Goal: Obtain resource: Obtain resource

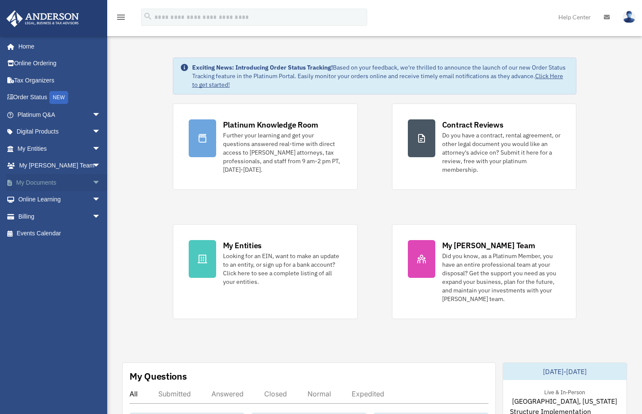
click at [35, 180] on link "My Documents arrow_drop_down" at bounding box center [60, 182] width 108 height 17
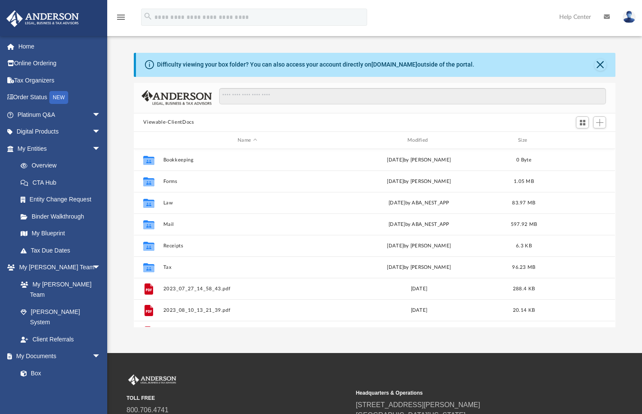
scroll to position [189, 475]
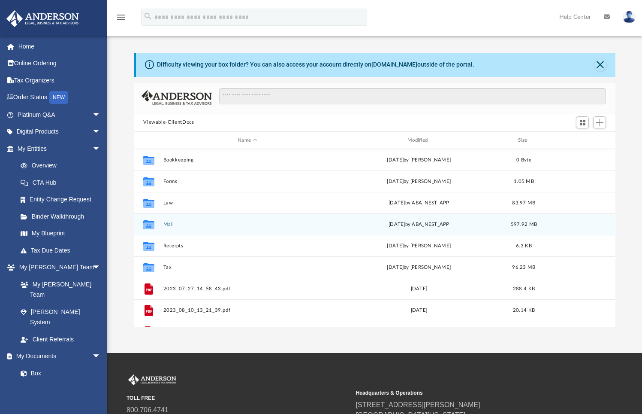
click at [167, 224] on button "Mail" at bounding box center [247, 224] width 168 height 6
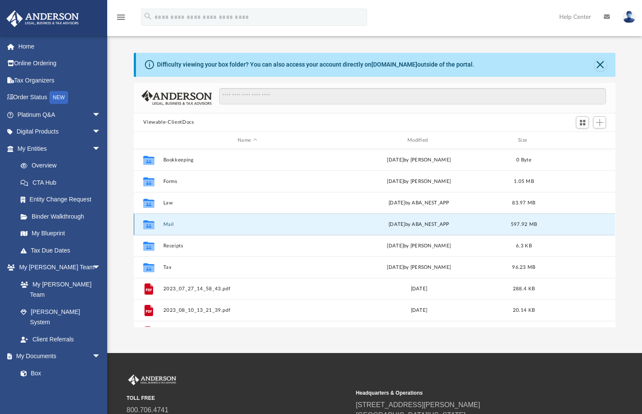
click at [167, 224] on button "Mail" at bounding box center [247, 224] width 168 height 6
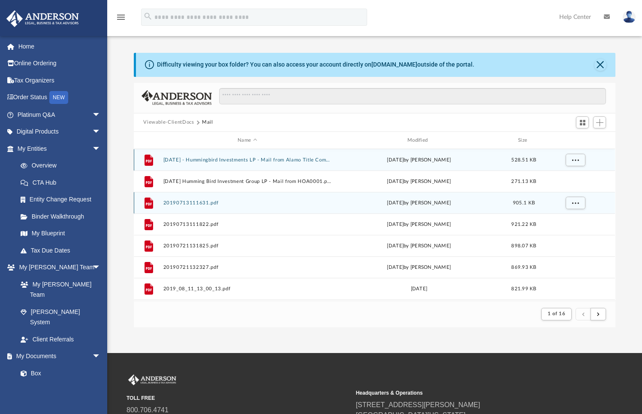
scroll to position [162, 475]
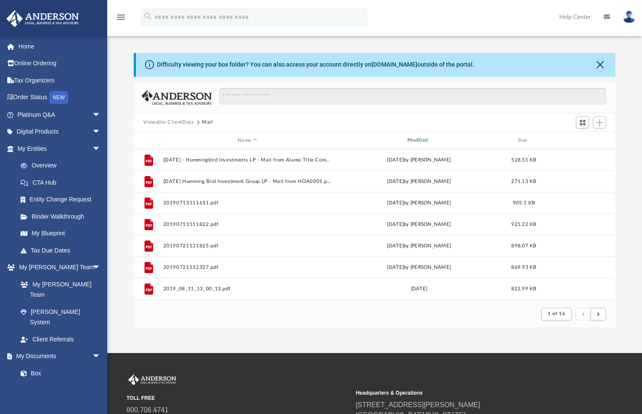
click at [423, 136] on div "Modified" at bounding box center [419, 140] width 168 height 8
click at [421, 139] on div "Modified" at bounding box center [419, 140] width 168 height 8
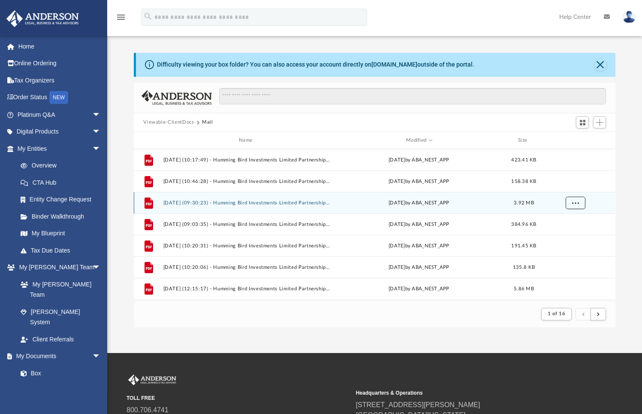
click at [576, 204] on span "More options" at bounding box center [575, 202] width 7 height 5
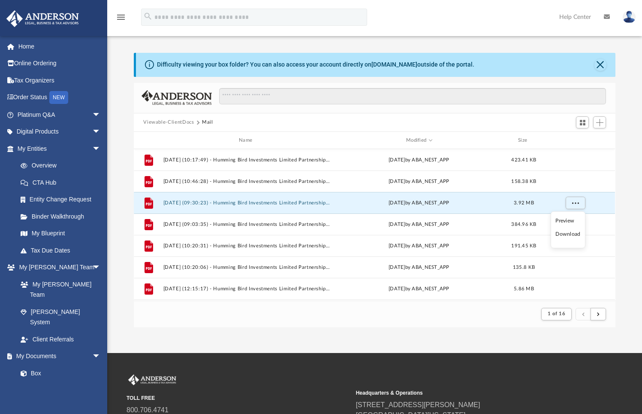
click at [573, 219] on li "Preview" at bounding box center [568, 220] width 25 height 9
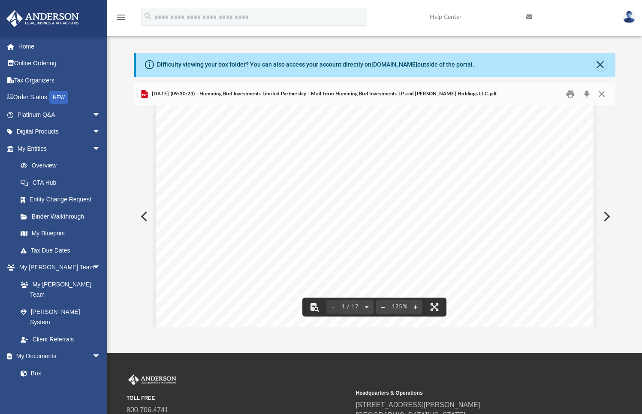
scroll to position [0, 0]
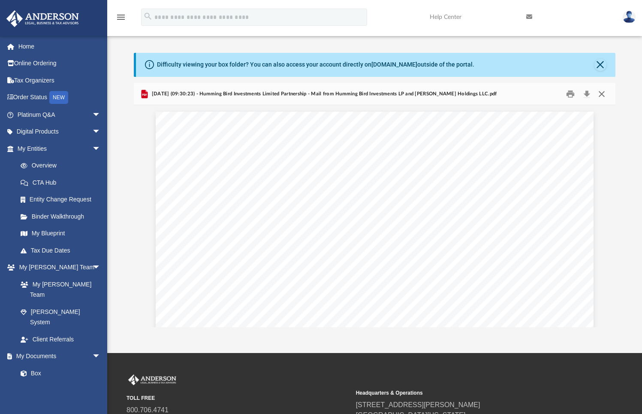
click at [600, 96] on button "Close" at bounding box center [601, 93] width 15 height 13
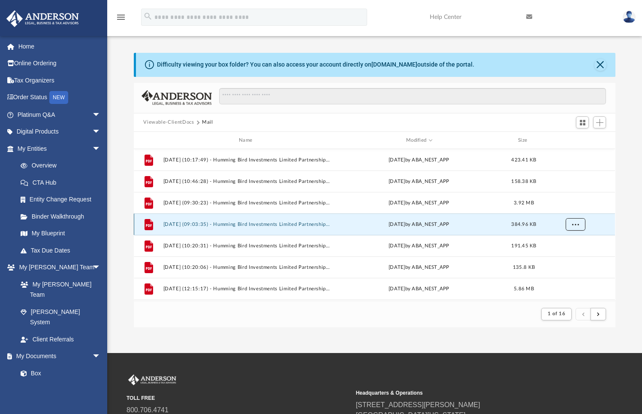
click at [574, 223] on span "More options" at bounding box center [575, 224] width 7 height 5
click at [570, 244] on li "Preview" at bounding box center [568, 242] width 25 height 9
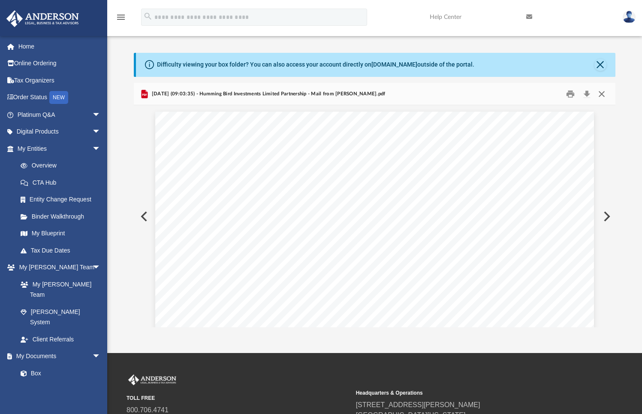
click at [602, 94] on button "Close" at bounding box center [601, 93] width 15 height 13
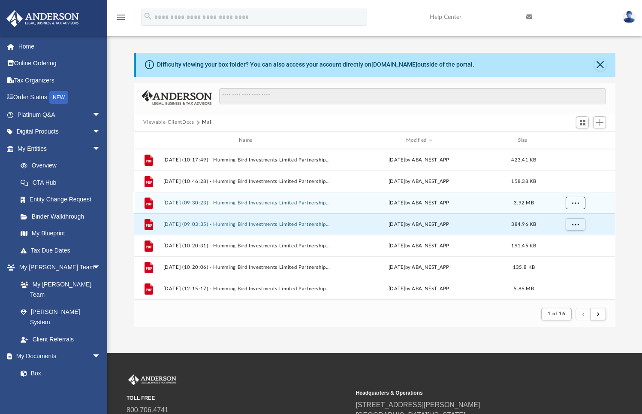
click at [578, 202] on span "More options" at bounding box center [575, 202] width 7 height 5
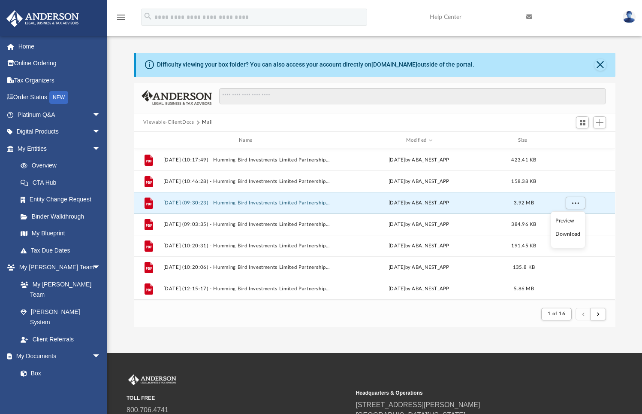
click at [566, 219] on li "Preview" at bounding box center [568, 220] width 25 height 9
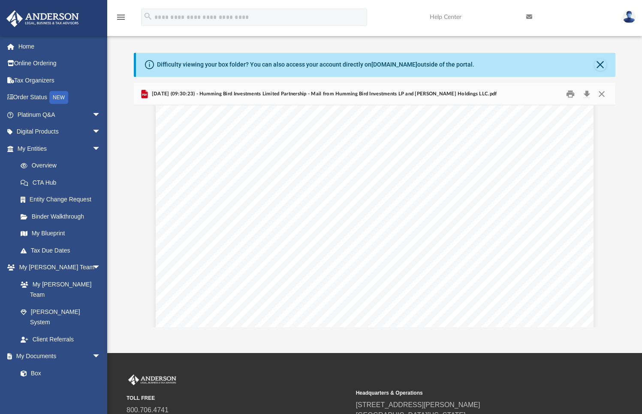
scroll to position [8130, 0]
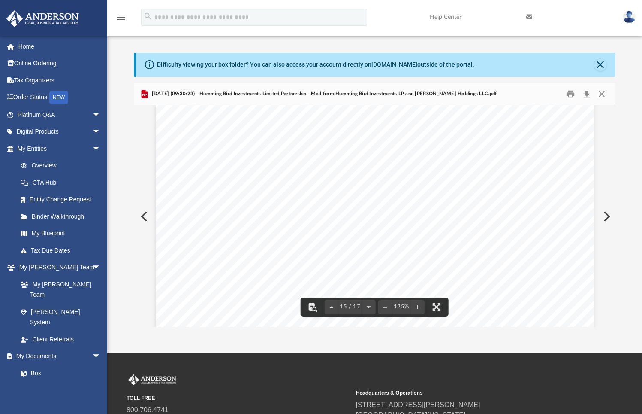
click at [435, 151] on div "Page 15" at bounding box center [375, 377] width 438 height 567
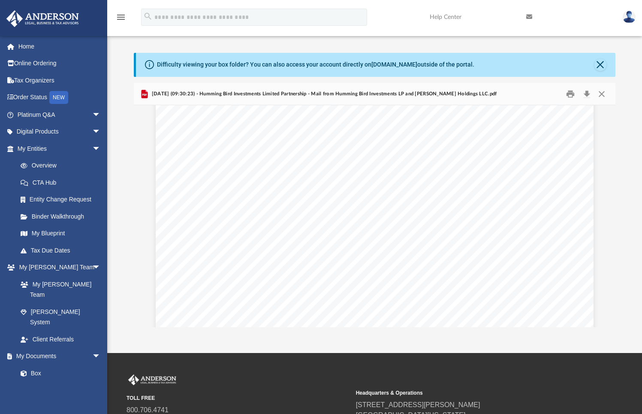
scroll to position [0, 0]
click at [585, 94] on button "Download" at bounding box center [586, 93] width 15 height 13
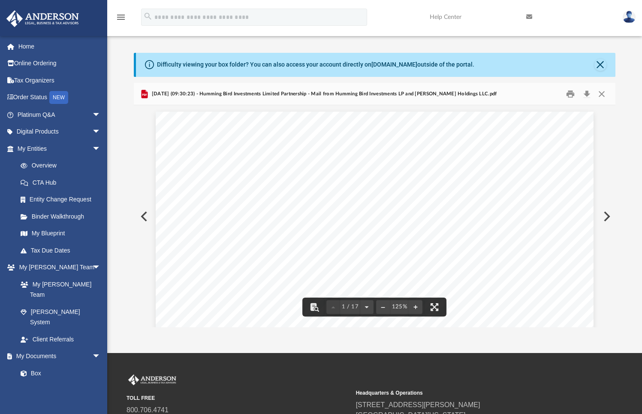
click at [506, 130] on div "Page 1" at bounding box center [375, 395] width 438 height 566
click at [533, 130] on div "Page 1" at bounding box center [375, 395] width 438 height 566
click at [588, 91] on button "Download" at bounding box center [586, 93] width 15 height 13
click at [602, 98] on button "Close" at bounding box center [601, 93] width 15 height 13
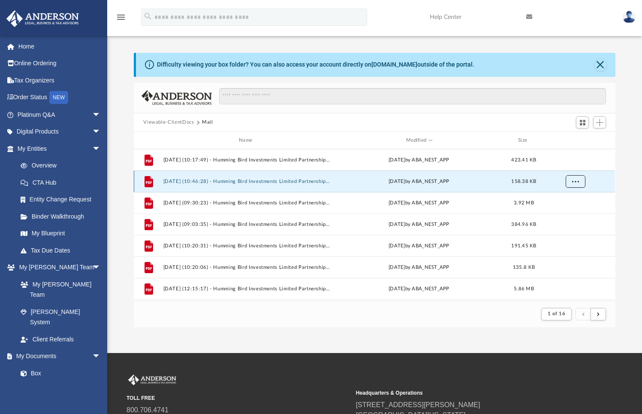
click at [578, 181] on span "More options" at bounding box center [575, 181] width 7 height 5
click at [571, 198] on li "Preview" at bounding box center [568, 199] width 25 height 9
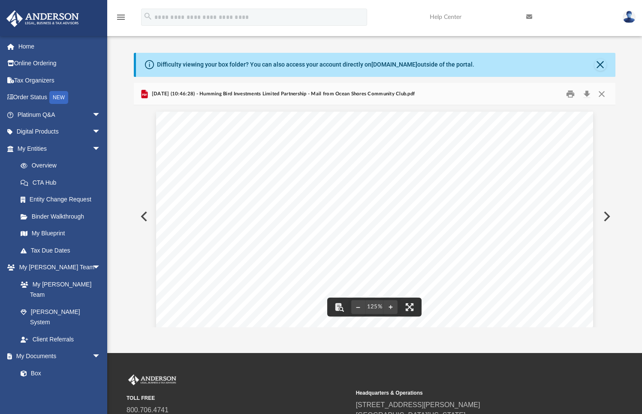
scroll to position [162, 475]
click at [569, 94] on button "Print" at bounding box center [570, 93] width 17 height 13
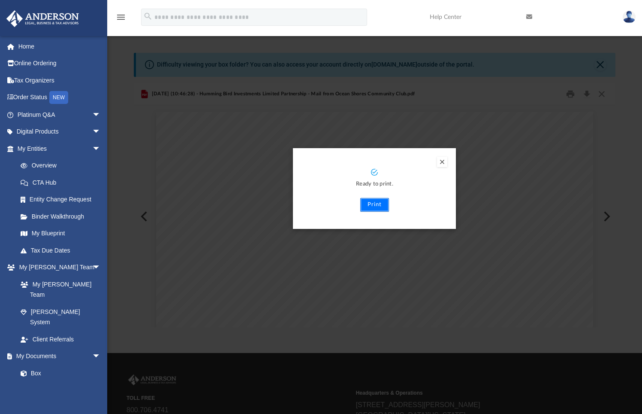
click at [373, 207] on button "Print" at bounding box center [374, 205] width 29 height 14
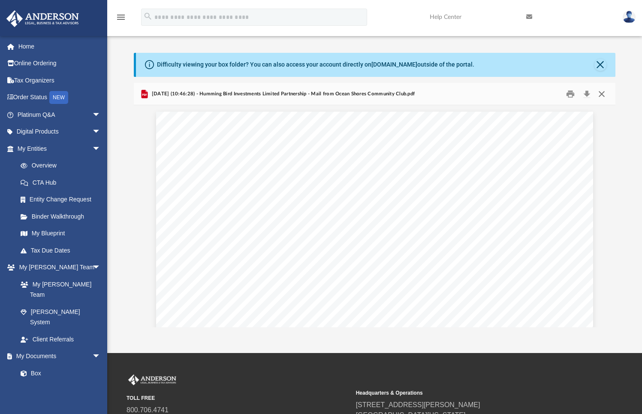
click at [602, 95] on button "Close" at bounding box center [601, 93] width 15 height 13
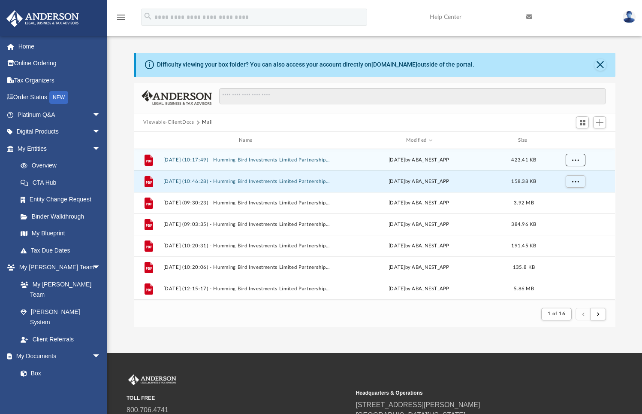
click at [572, 159] on button "More options" at bounding box center [576, 160] width 20 height 13
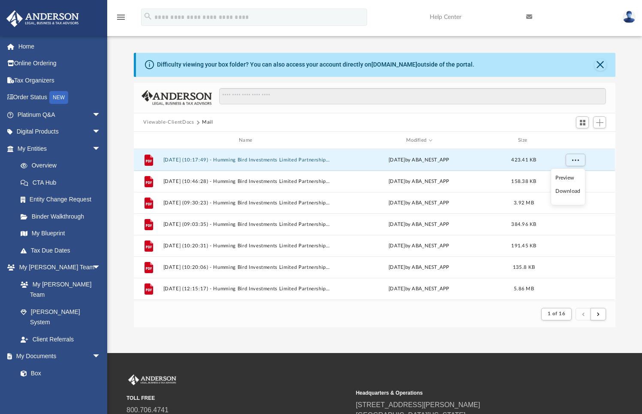
click at [571, 178] on li "Preview" at bounding box center [568, 177] width 25 height 9
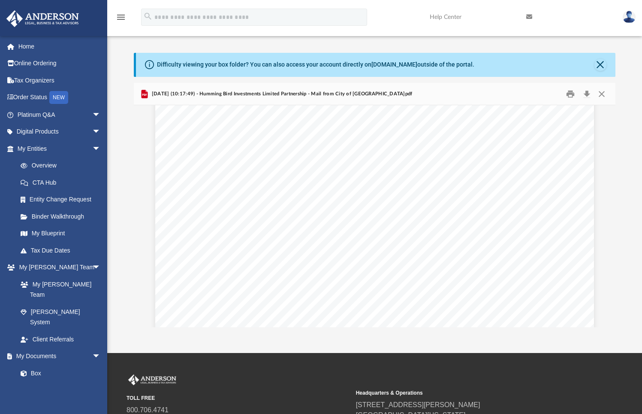
scroll to position [0, 0]
click at [566, 96] on button "Print" at bounding box center [570, 93] width 17 height 13
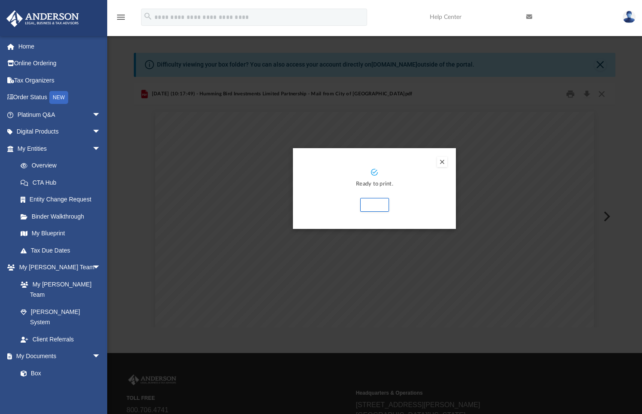
click at [498, 151] on div "Preview" at bounding box center [321, 207] width 642 height 414
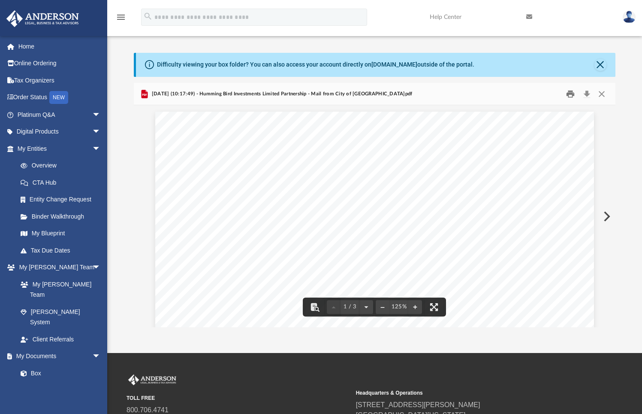
click at [570, 93] on button "Print" at bounding box center [570, 93] width 17 height 13
